Goal: Task Accomplishment & Management: Manage account settings

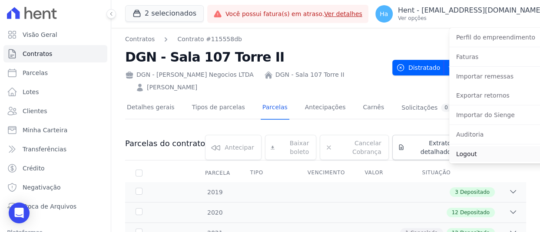
click at [455, 151] on link "Logout" at bounding box center [504, 154] width 111 height 16
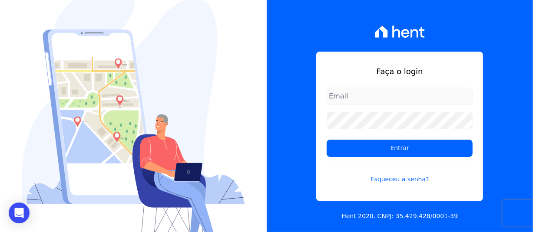
type input "[PERSON_NAME][EMAIL_ADDRESS][PERSON_NAME][DOMAIN_NAME]"
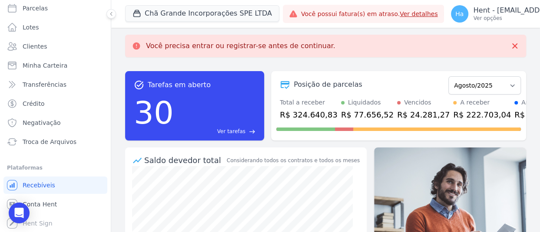
scroll to position [65, 0]
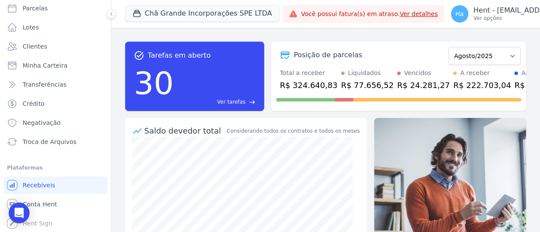
click at [337, 34] on div "Você precisa entrar ou registrar-se antes de continuar. task_alt Tarefas em abe…" at bounding box center [325, 130] width 429 height 205
click at [238, 16] on button "Chã Grande Incorporações SPE LTDA" at bounding box center [202, 13] width 154 height 17
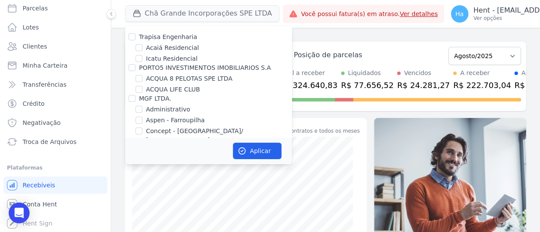
scroll to position [6340, 0]
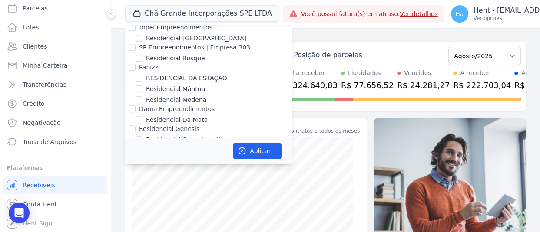
click at [132, 205] on input "Santuzzo" at bounding box center [132, 208] width 7 height 7
checkbox input "true"
click at [256, 150] on button "Aplicar" at bounding box center [257, 151] width 49 height 17
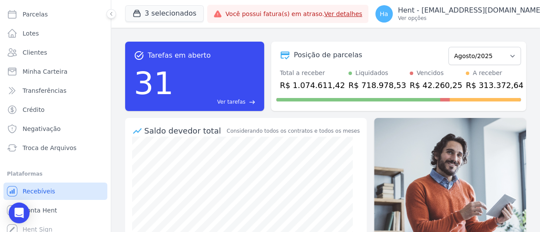
scroll to position [65, 0]
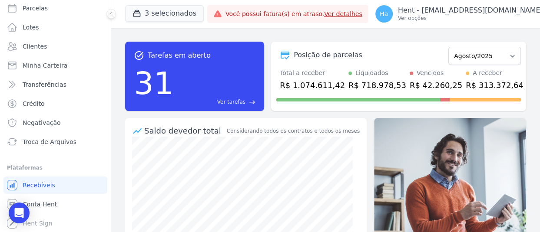
click at [245, 38] on div "task_alt Tarefas em aberto 31 Ver tarefas east Posição de parcelas Outubro/2019…" at bounding box center [325, 76] width 401 height 83
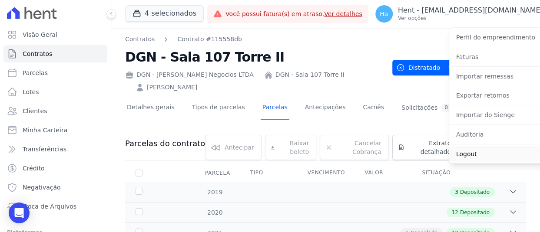
click at [449, 148] on link "Logout" at bounding box center [504, 154] width 111 height 16
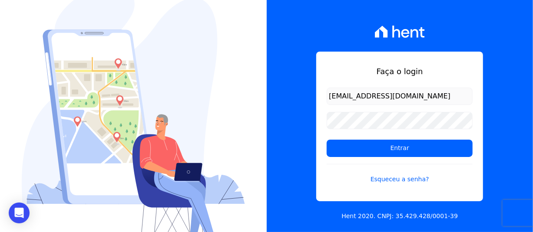
drag, startPoint x: 429, startPoint y: 100, endPoint x: 294, endPoint y: 89, distance: 135.0
click at [294, 89] on div "Faça o login adriane.brito@hent.com.br Entrar Esqueceu a senha? Hent 2020. CNPJ…" at bounding box center [400, 116] width 267 height 232
type input "Urbinatti"
drag, startPoint x: 381, startPoint y: 96, endPoint x: 268, endPoint y: 87, distance: 112.9
click at [274, 88] on div "Faça o login Urbinatti Entrar Esqueceu a senha? Hent 2020. CNPJ: 35.429.428/000…" at bounding box center [400, 116] width 267 height 232
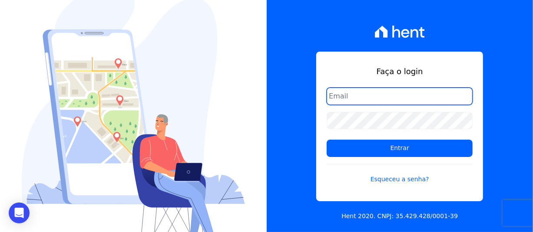
click at [366, 97] on input "email" at bounding box center [400, 96] width 146 height 17
paste input "financeiro@vlbarros.com.br"
type input "financeiro@vlbarros.com.br"
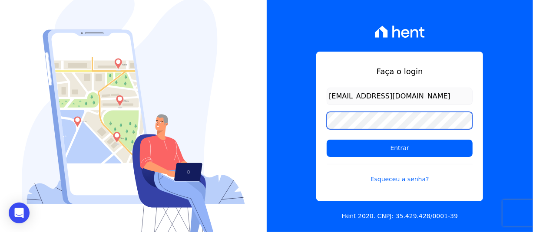
click at [289, 112] on div "Faça o login financeiro@vlbarros.com.br Entrar Esqueceu a senha? Hent 2020. CNP…" at bounding box center [400, 116] width 267 height 232
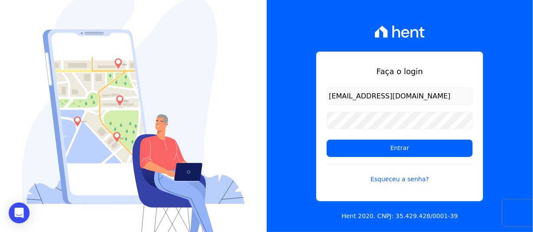
click at [326, 182] on div "Faça o login financeiro@vlbarros.com.br Entrar Esqueceu a senha?" at bounding box center [399, 127] width 167 height 150
click at [388, 180] on link "Esqueceu a senha?" at bounding box center [400, 174] width 146 height 20
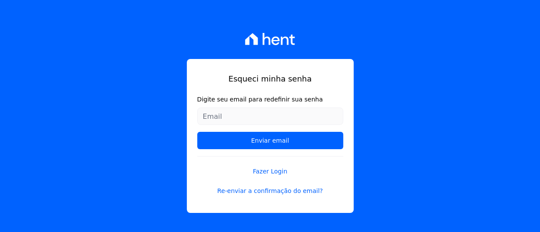
click at [252, 121] on input "Digite seu email para redefinir sua senha" at bounding box center [270, 116] width 146 height 17
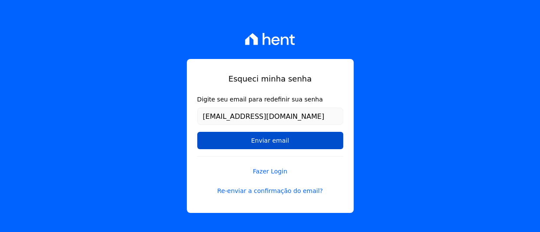
type input "financeiro@vlbarros.com.br"
click at [252, 137] on input "Enviar email" at bounding box center [270, 140] width 146 height 17
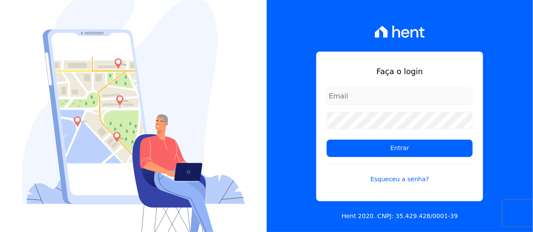
type input "[EMAIL_ADDRESS][DOMAIN_NAME]"
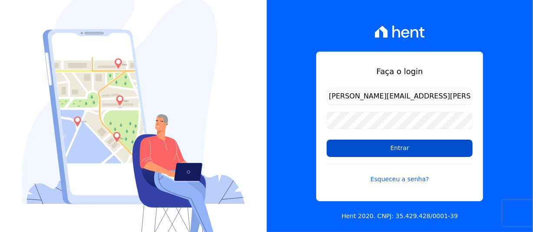
click at [367, 147] on input "Entrar" at bounding box center [400, 148] width 146 height 17
